Goal: Task Accomplishment & Management: Complete application form

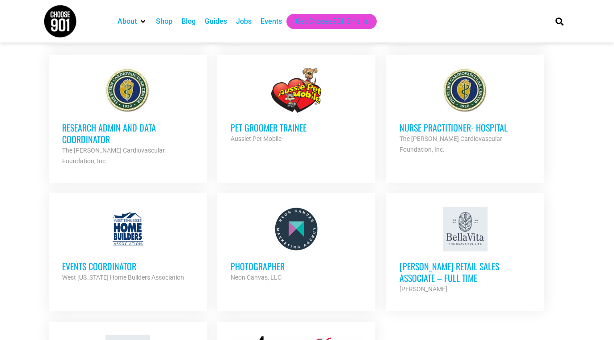
scroll to position [1154, 0]
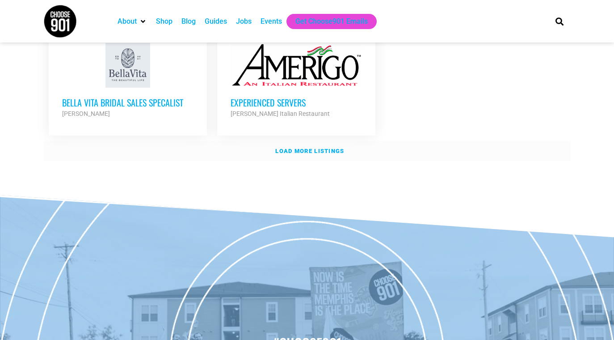
click at [333, 147] on strong "Load more listings" at bounding box center [309, 150] width 69 height 7
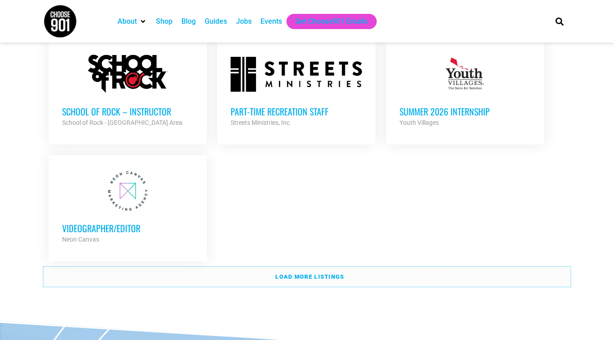
scroll to position [2002, 0]
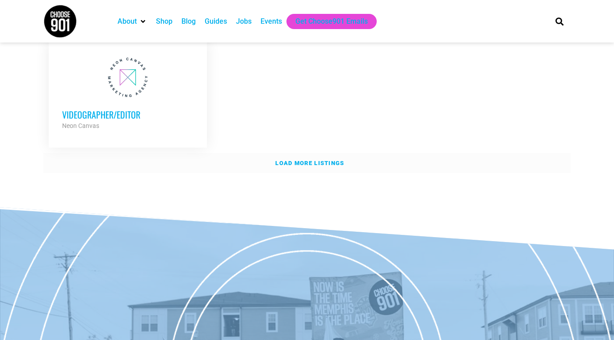
click at [325, 153] on link "Load more listings" at bounding box center [306, 163] width 527 height 21
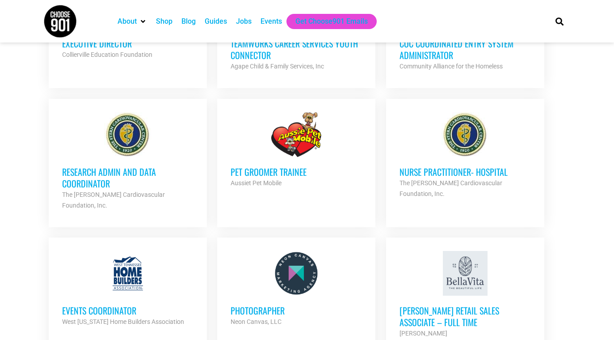
scroll to position [806, 0]
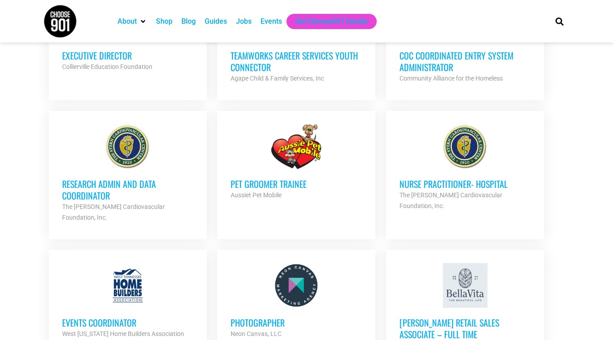
click at [293, 180] on h3 "Pet Groomer Trainee" at bounding box center [296, 184] width 131 height 12
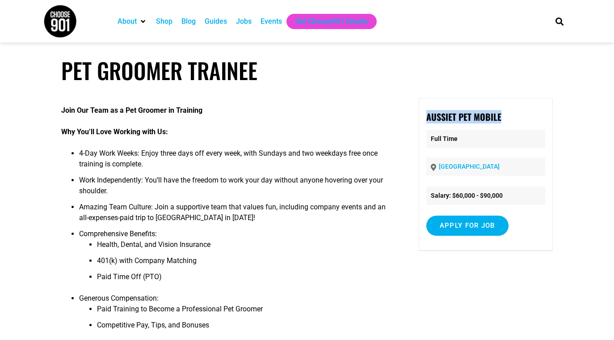
drag, startPoint x: 509, startPoint y: 116, endPoint x: 427, endPoint y: 121, distance: 81.5
click at [427, 121] on p "Aussiet Pet Mobile" at bounding box center [485, 116] width 119 height 13
copy strong "Aussiet Pet Mobile"
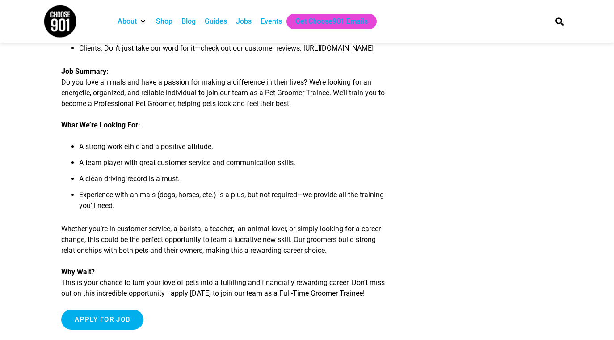
scroll to position [381, 0]
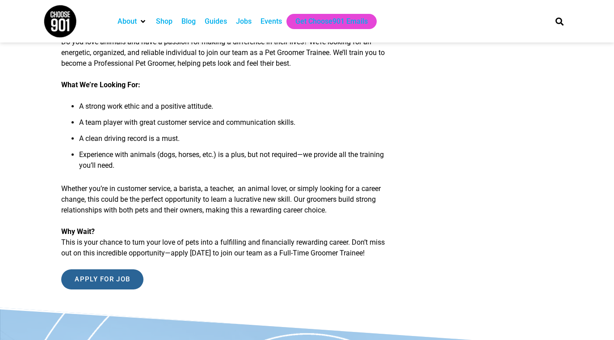
click at [110, 289] on input "Apply for job" at bounding box center [102, 279] width 82 height 20
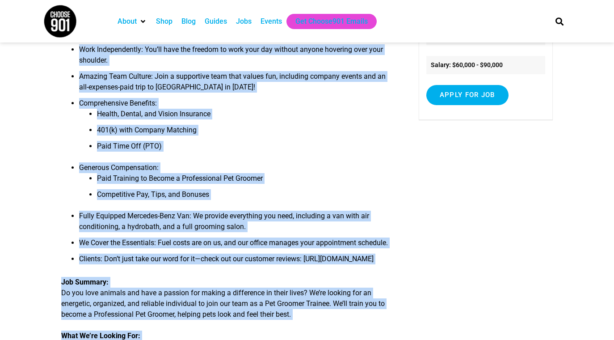
scroll to position [0, 0]
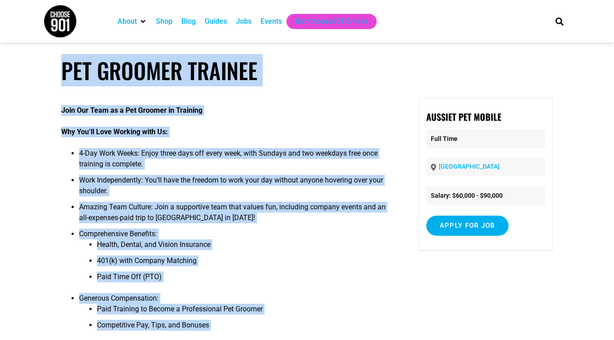
drag, startPoint x: 345, startPoint y: 329, endPoint x: 56, endPoint y: 71, distance: 388.0
copy article "Pet Groomer Trainee Join Our Team as a Pet Groomer in Training Why You’ll Love …"
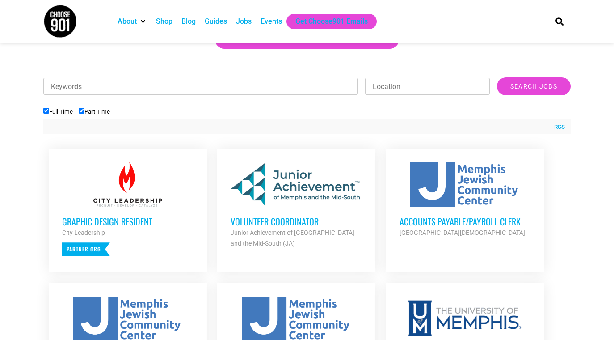
scroll to position [248, 0]
